Goal: Task Accomplishment & Management: Use online tool/utility

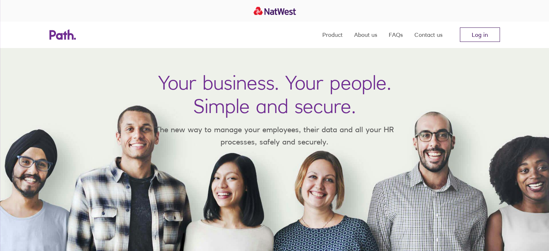
click at [483, 39] on link "Log in" at bounding box center [480, 34] width 40 height 14
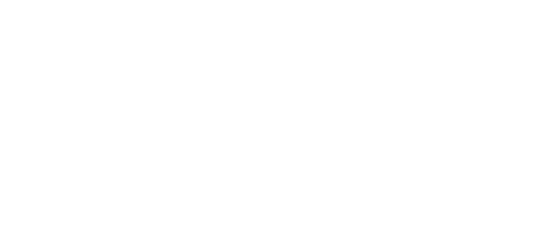
click at [119, 103] on div at bounding box center [277, 125] width 555 height 251
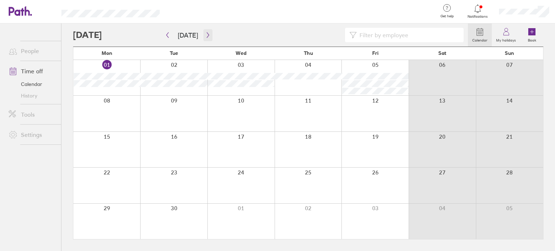
click at [205, 34] on icon "button" at bounding box center [207, 35] width 5 height 6
